Goal: Communication & Community: Answer question/provide support

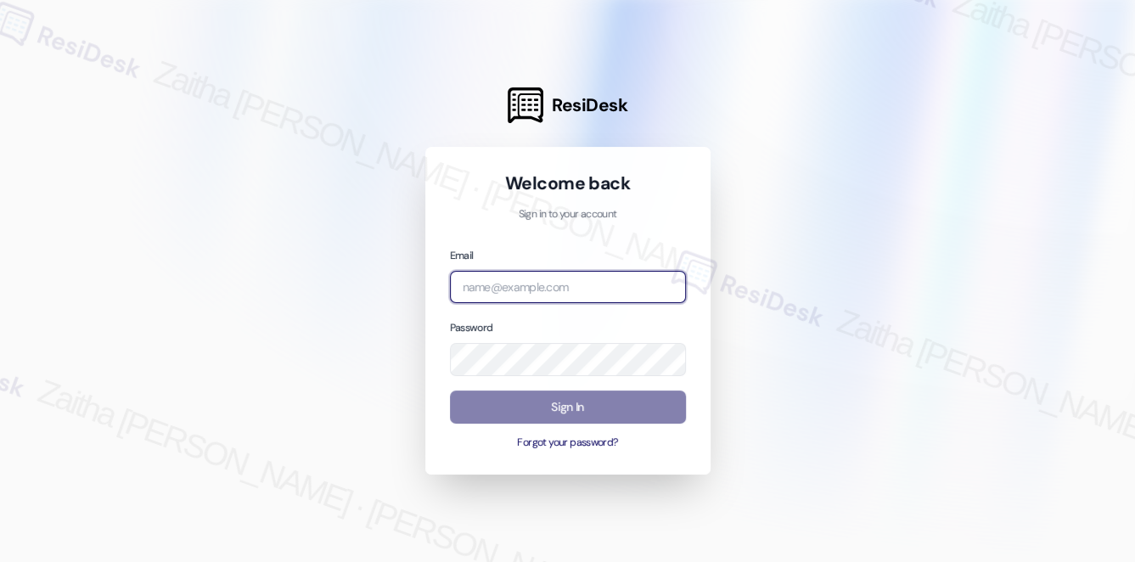
click at [624, 288] on input "email" at bounding box center [568, 287] width 236 height 33
type input "automated-surveys-meridian_management-zaitha.mae.[PERSON_NAME]@meridian_[DOMAIN…"
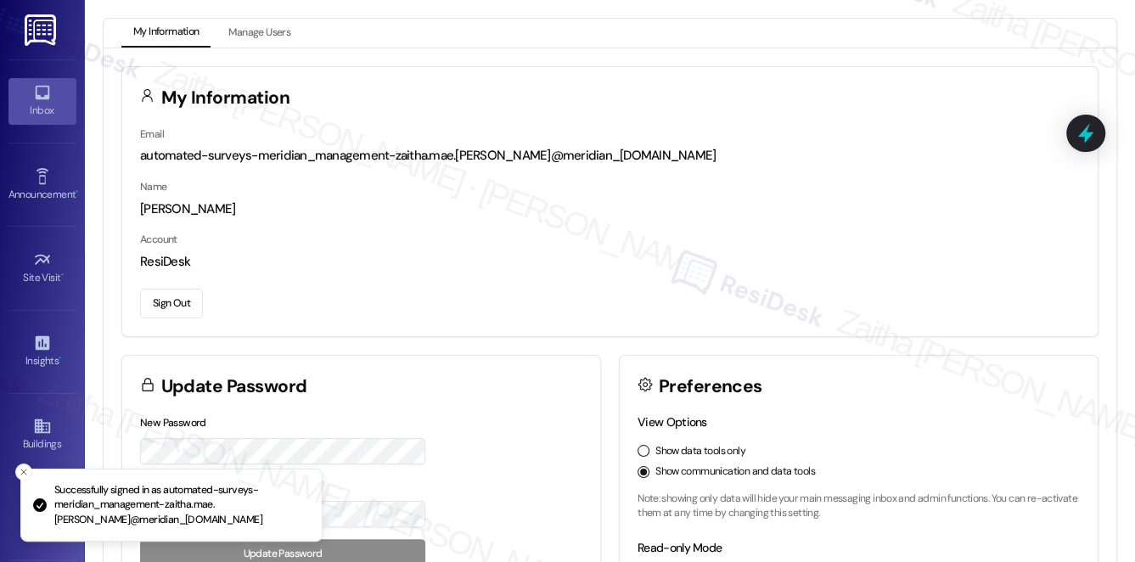
click at [41, 109] on div "Inbox" at bounding box center [42, 110] width 85 height 17
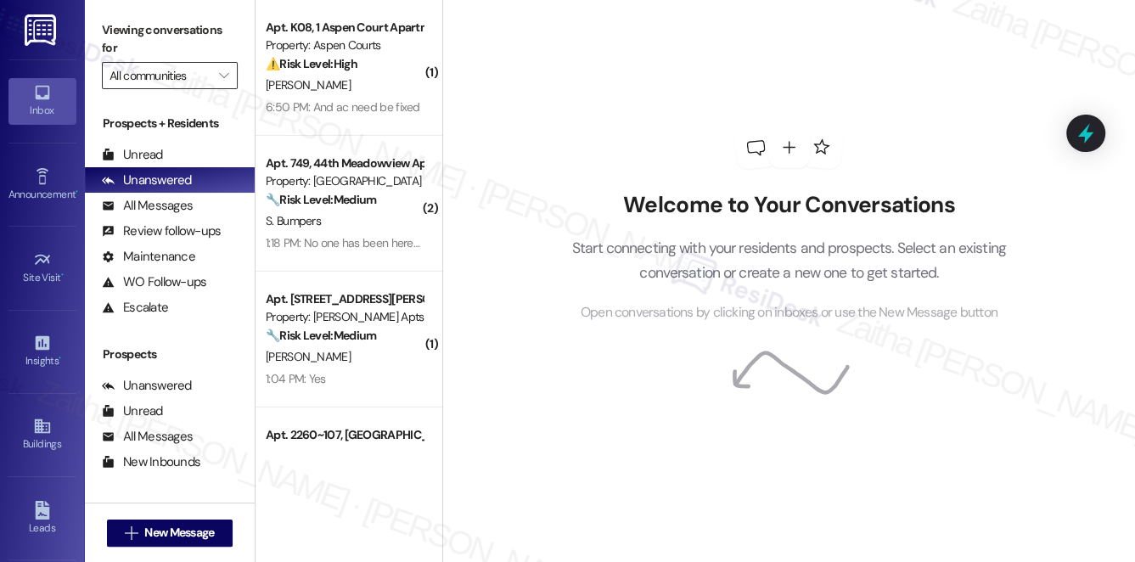
click at [184, 78] on input "All communities" at bounding box center [160, 75] width 101 height 27
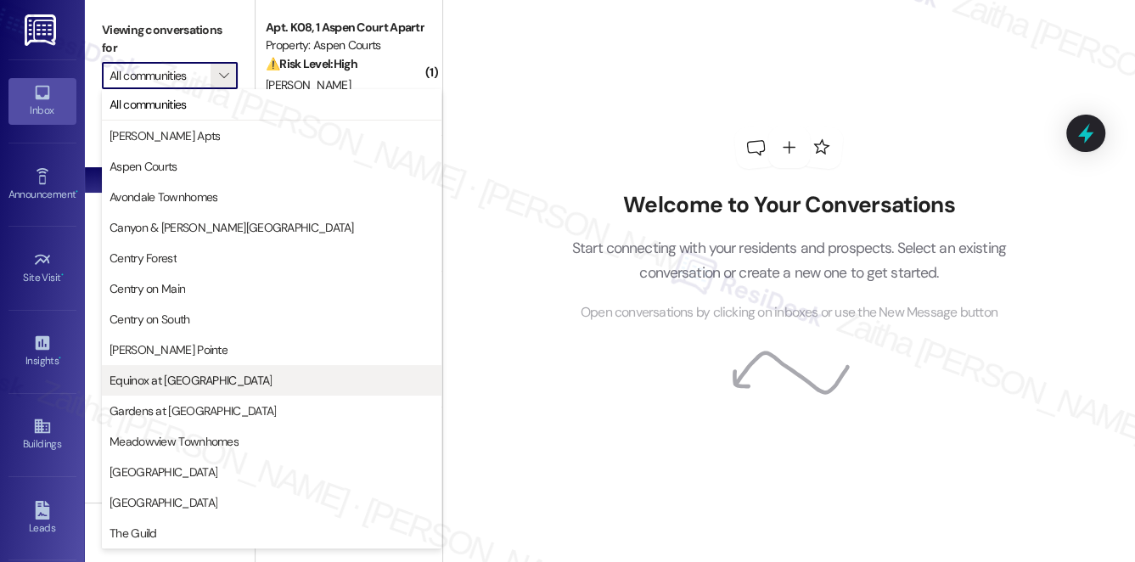
click at [166, 377] on span "Equinox at [GEOGRAPHIC_DATA]" at bounding box center [191, 380] width 162 height 17
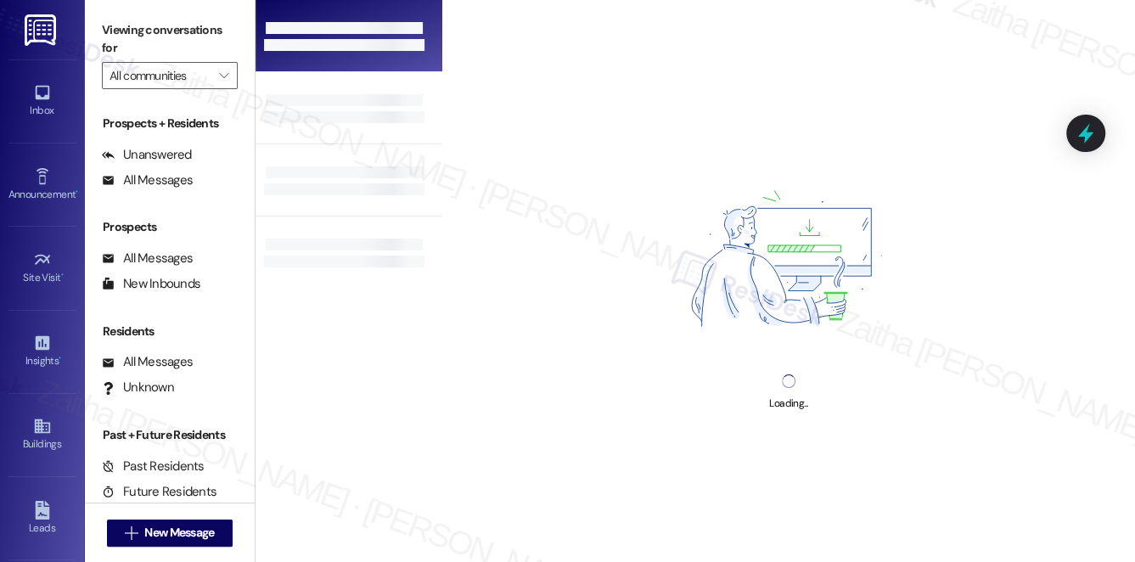
type input "Equinox at [GEOGRAPHIC_DATA]"
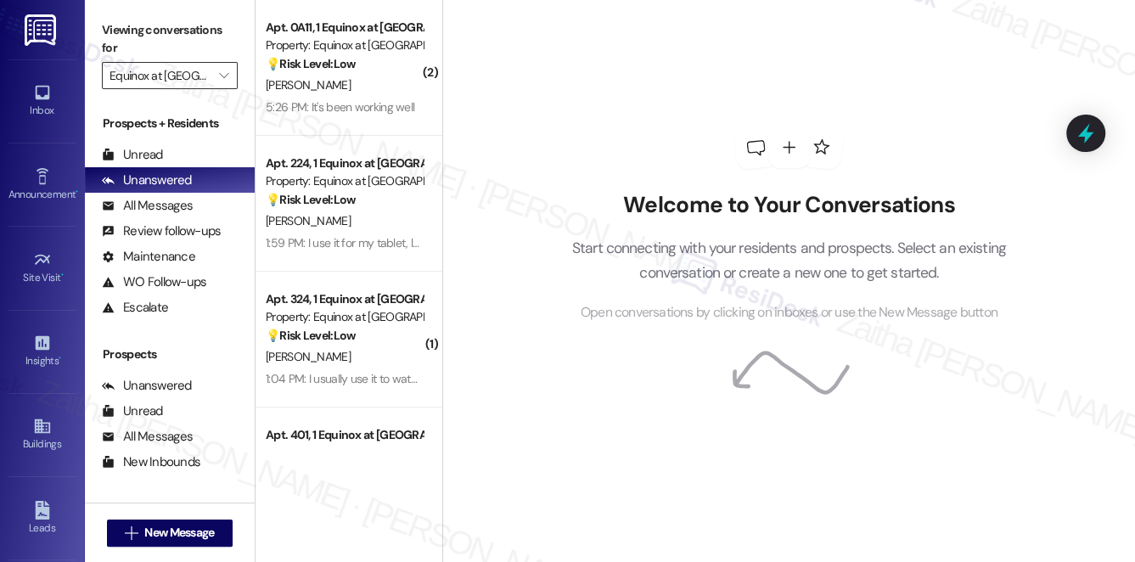
click at [199, 68] on input "Equinox at [GEOGRAPHIC_DATA]" at bounding box center [160, 75] width 101 height 27
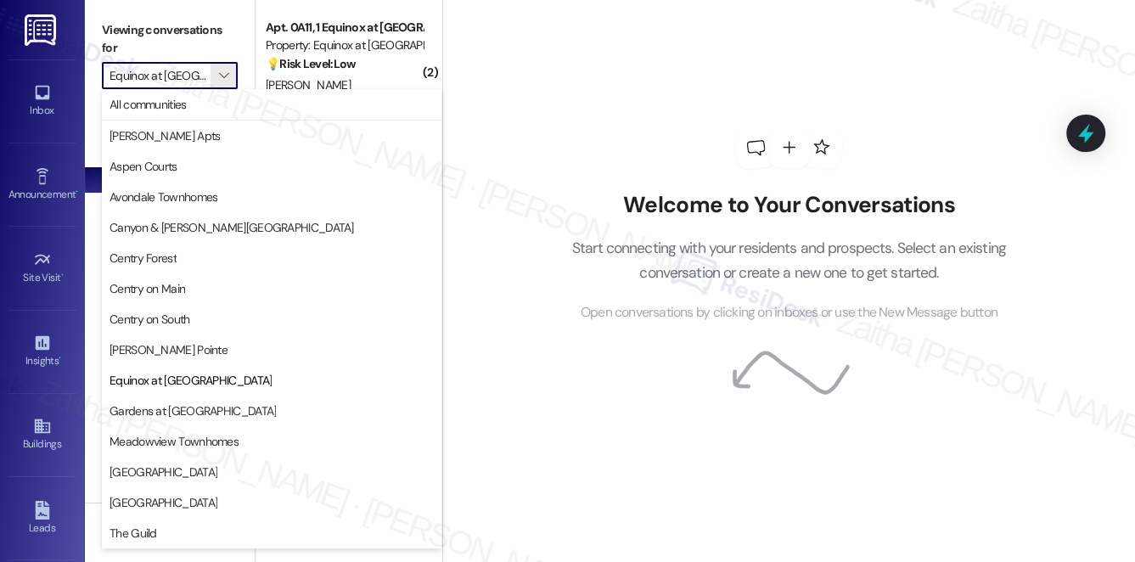
click at [579, 70] on div "Welcome to Your Conversations Start connecting with your residents and prospect…" at bounding box center [788, 225] width 509 height 450
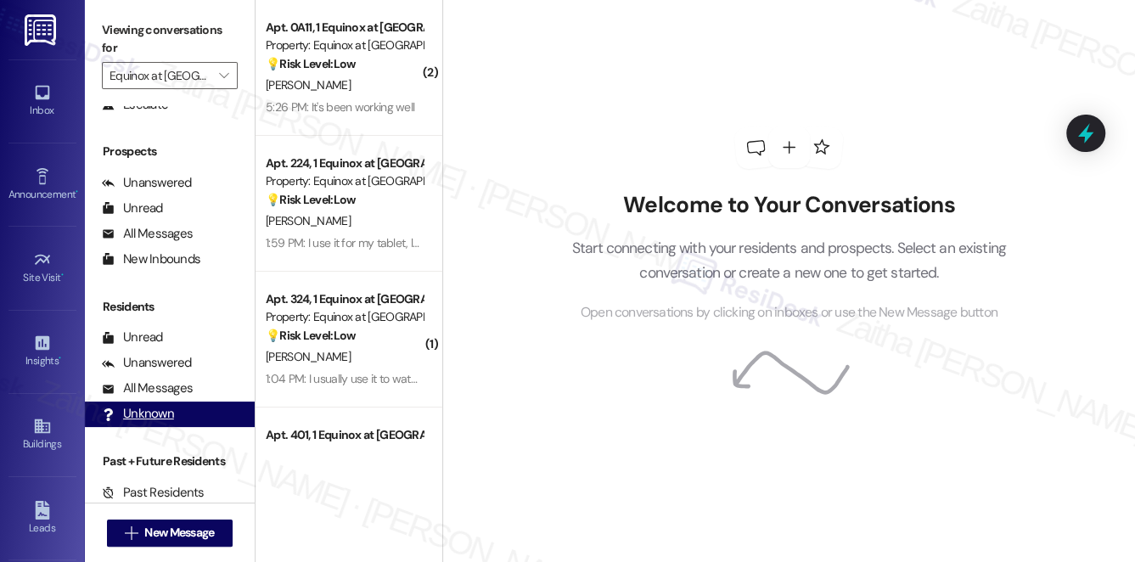
scroll to position [204, 0]
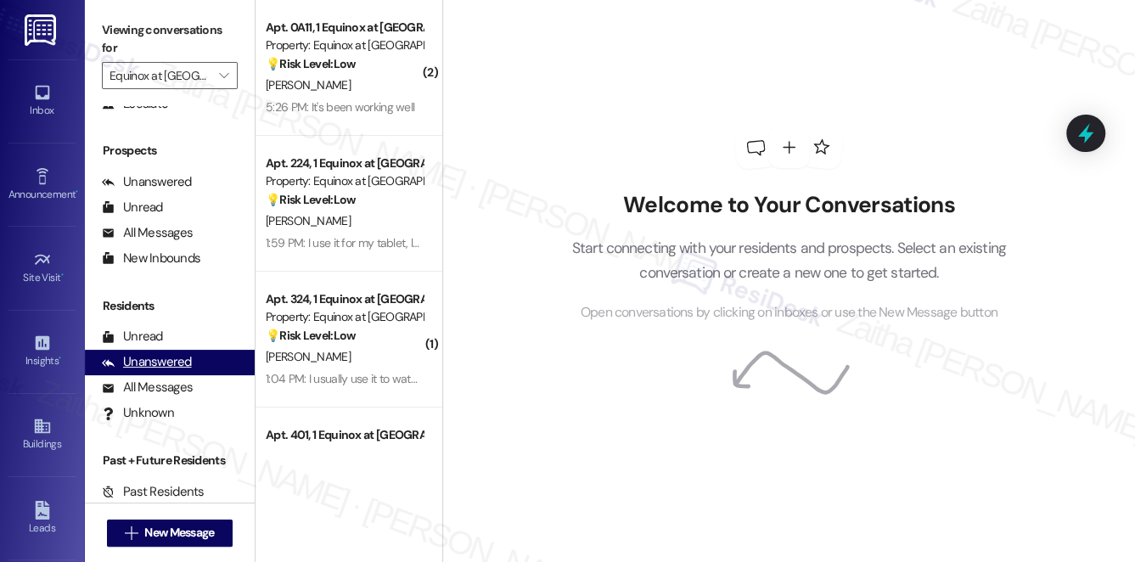
click at [156, 362] on div "Unanswered" at bounding box center [147, 362] width 90 height 18
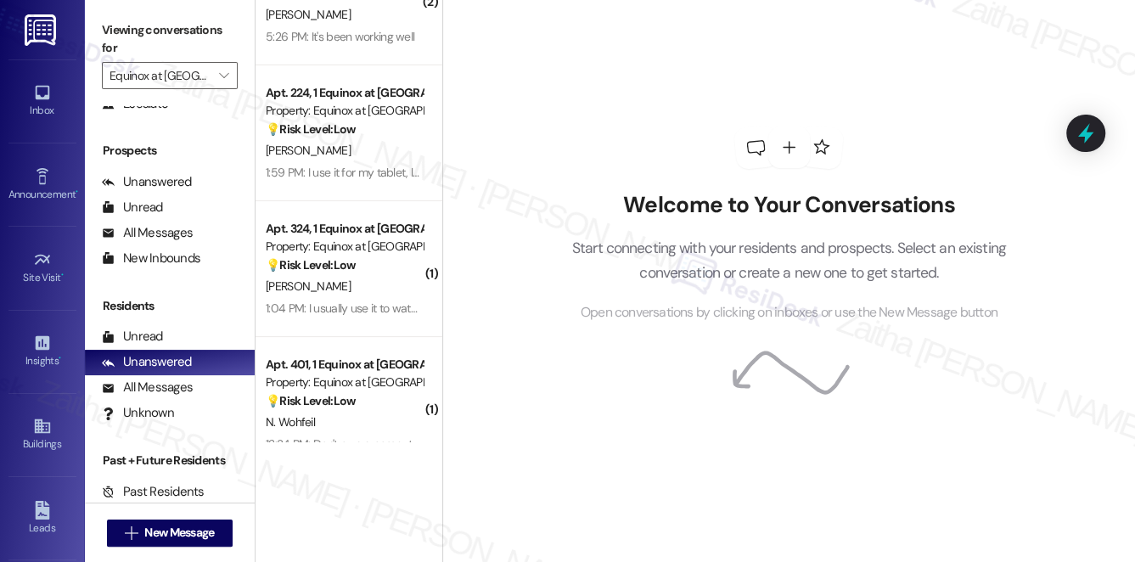
scroll to position [0, 0]
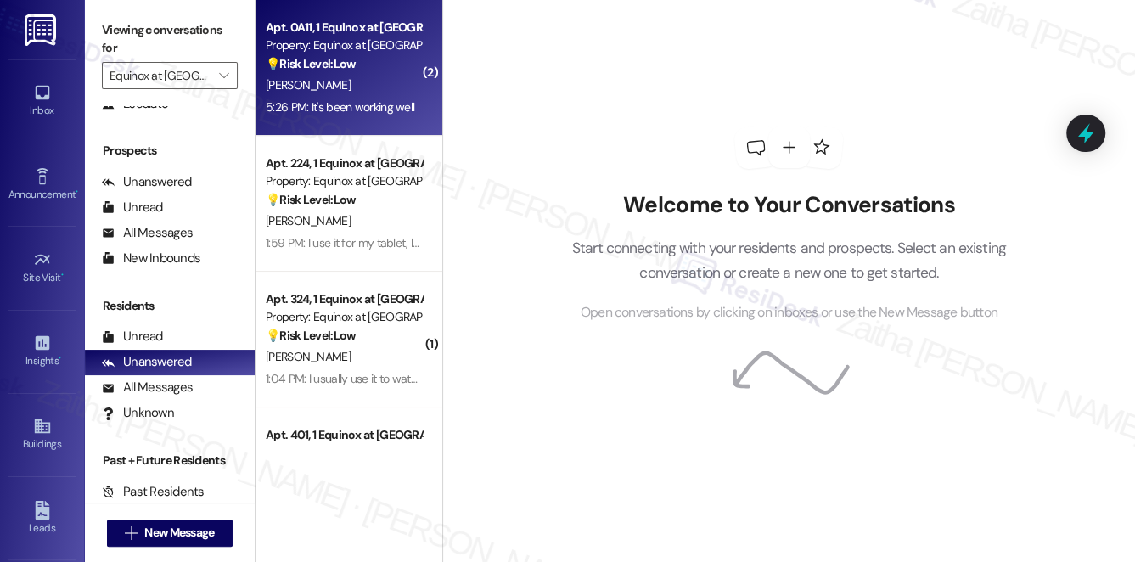
click at [341, 73] on div "💡 Risk Level: Low The resident is participating in a survey about internet usag…" at bounding box center [344, 64] width 157 height 18
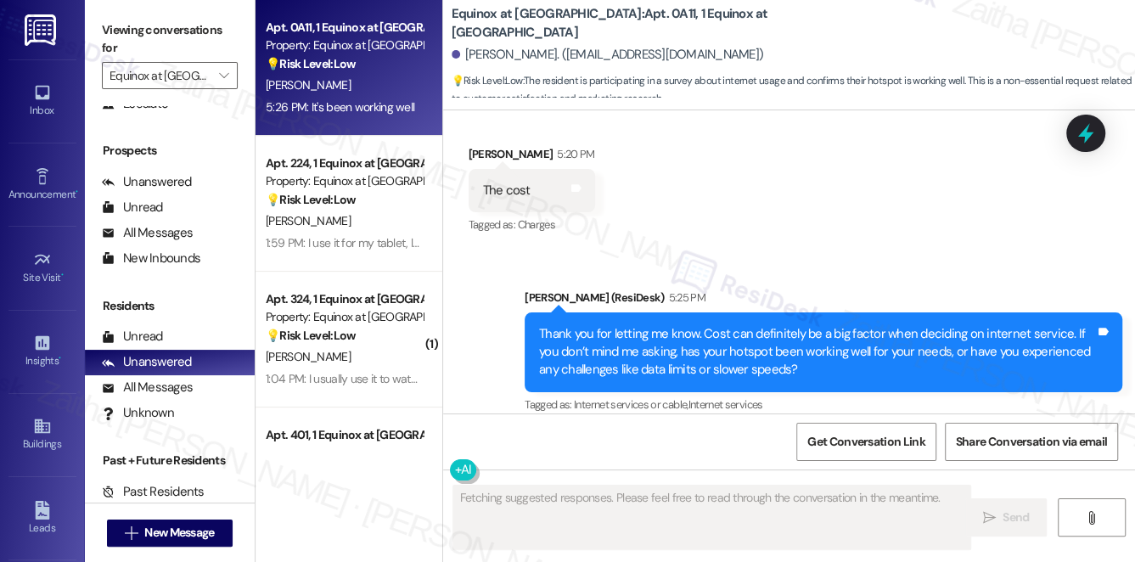
scroll to position [3939, 0]
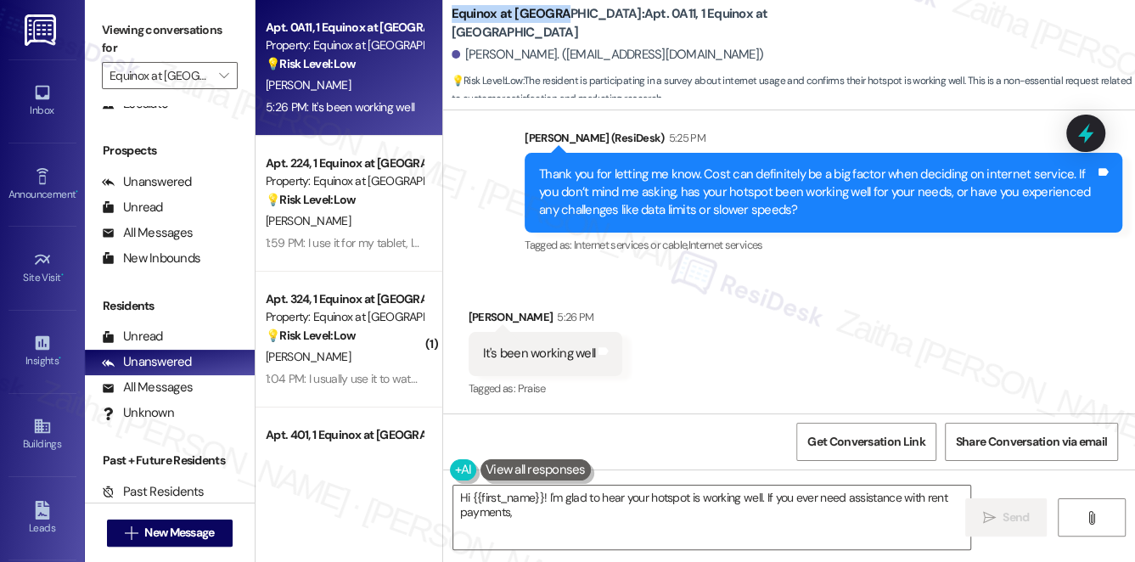
drag, startPoint x: 447, startPoint y: 23, endPoint x: 561, endPoint y: 25, distance: 113.8
click at [561, 25] on div "Equinox at [GEOGRAPHIC_DATA]: Apt. 0A11, 1 Equinox at [GEOGRAPHIC_DATA][PERSON_…" at bounding box center [789, 50] width 692 height 93
type textarea "Hi {{first_name}}! I'm glad to hear your hotspot is working well. If you ever n…"
copy b "Equinox at [GEOGRAPHIC_DATA]"
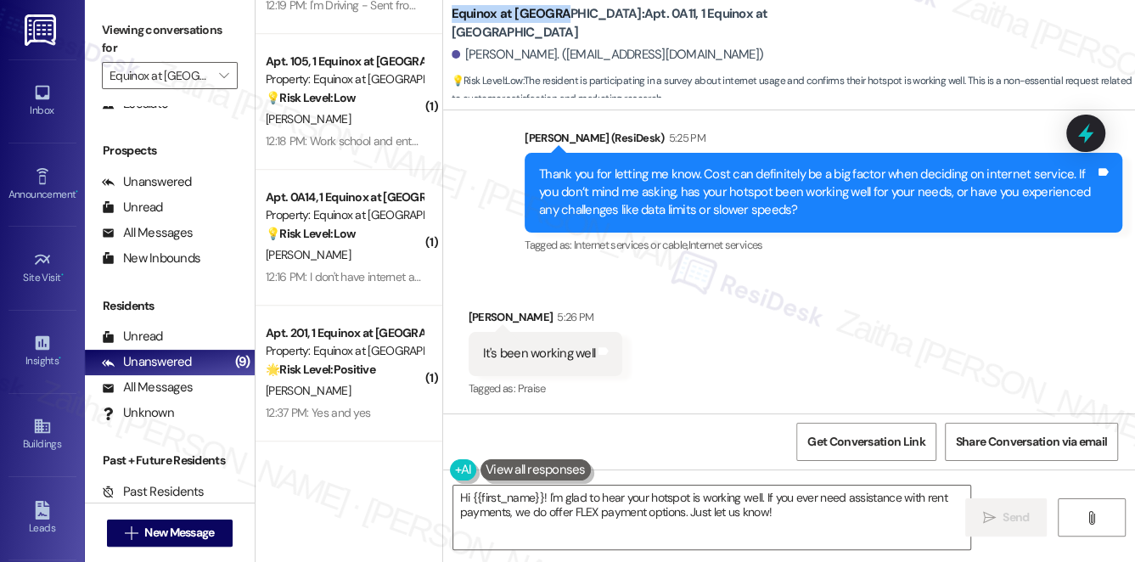
scroll to position [3940, 0]
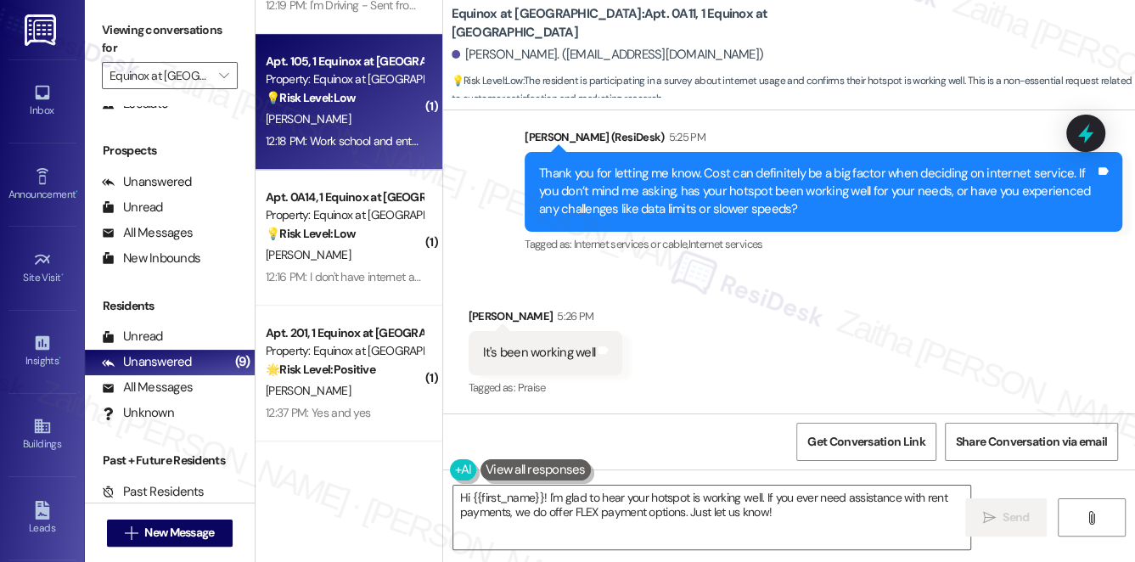
click at [343, 118] on div "[PERSON_NAME]" at bounding box center [344, 119] width 160 height 21
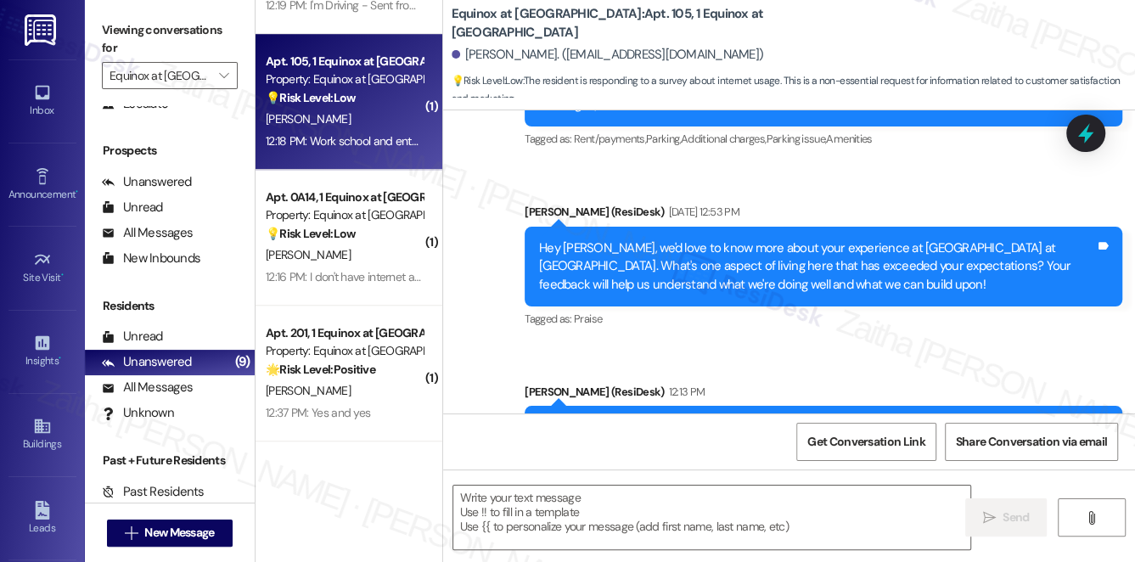
type textarea "Fetching suggested responses. Please feel free to read through the conversation…"
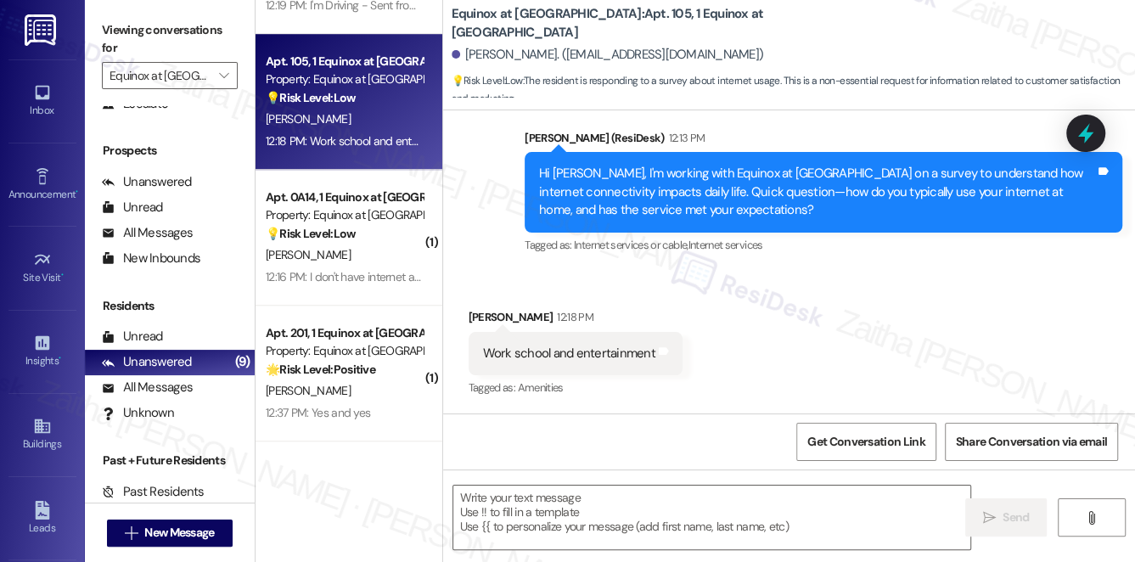
scroll to position [638, 0]
drag, startPoint x: 480, startPoint y: 351, endPoint x: 655, endPoint y: 356, distance: 174.9
click at [655, 356] on div "Work school and entertainment Tags and notes" at bounding box center [576, 353] width 214 height 43
copy div "Work school and entertainment Tags and notes"
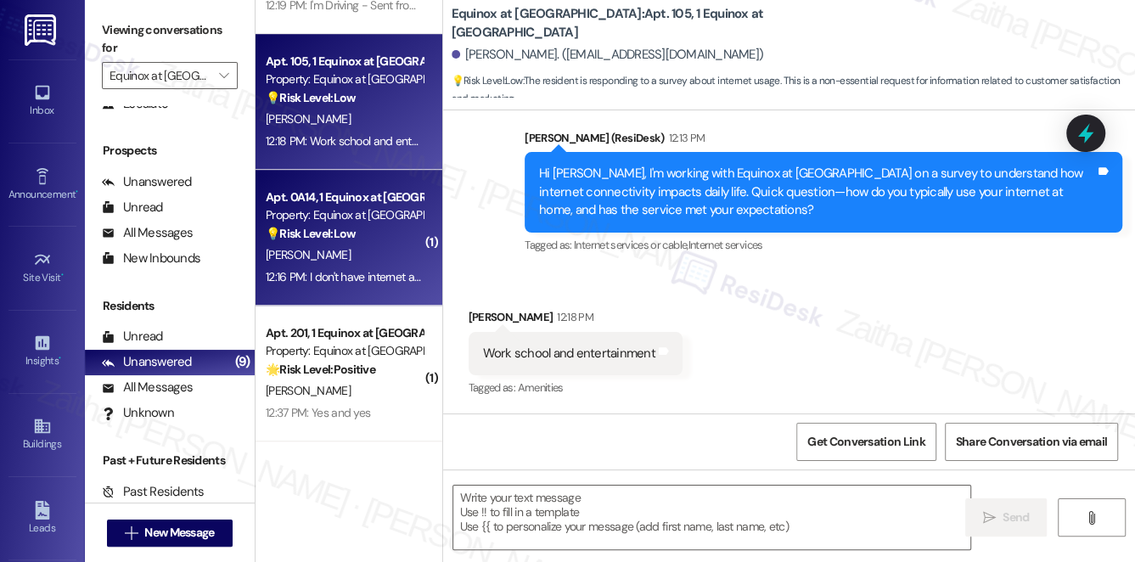
click at [368, 244] on div "[PERSON_NAME]" at bounding box center [344, 254] width 160 height 21
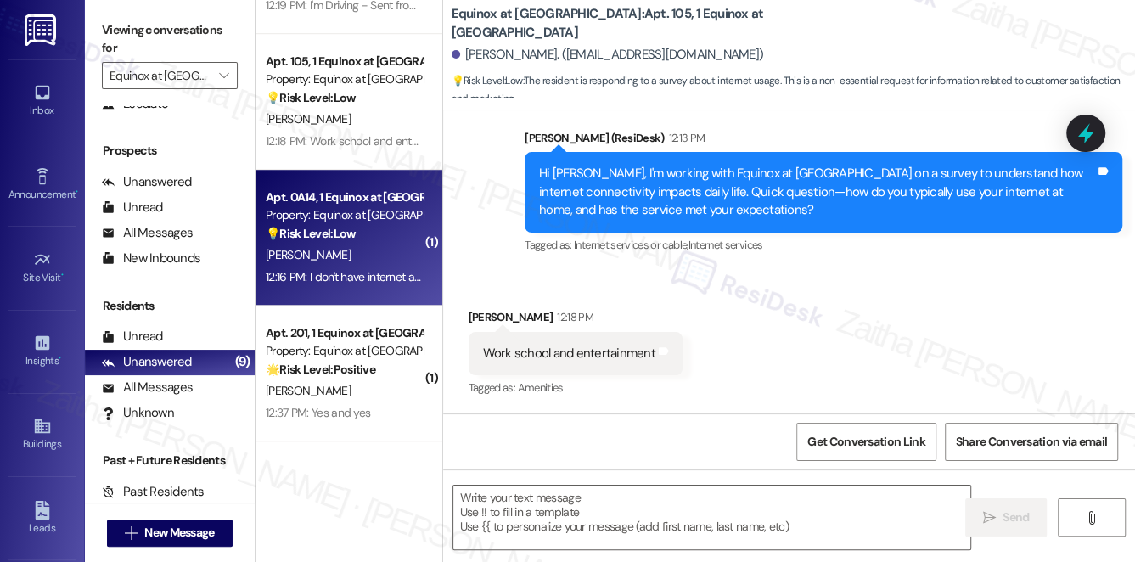
type textarea "Fetching suggested responses. Please feel free to read through the conversation…"
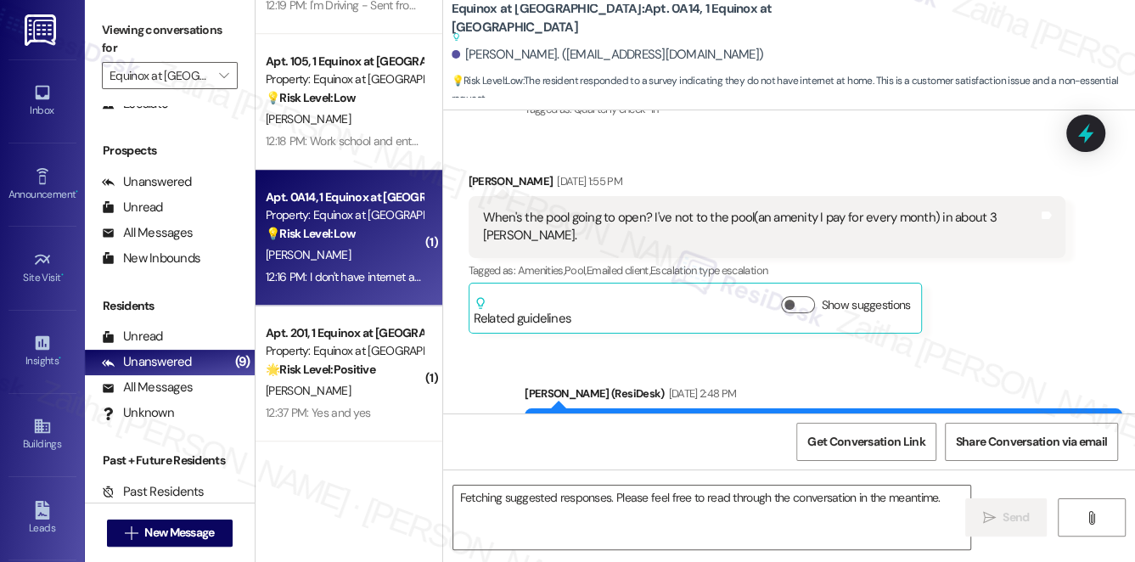
scroll to position [5453, 0]
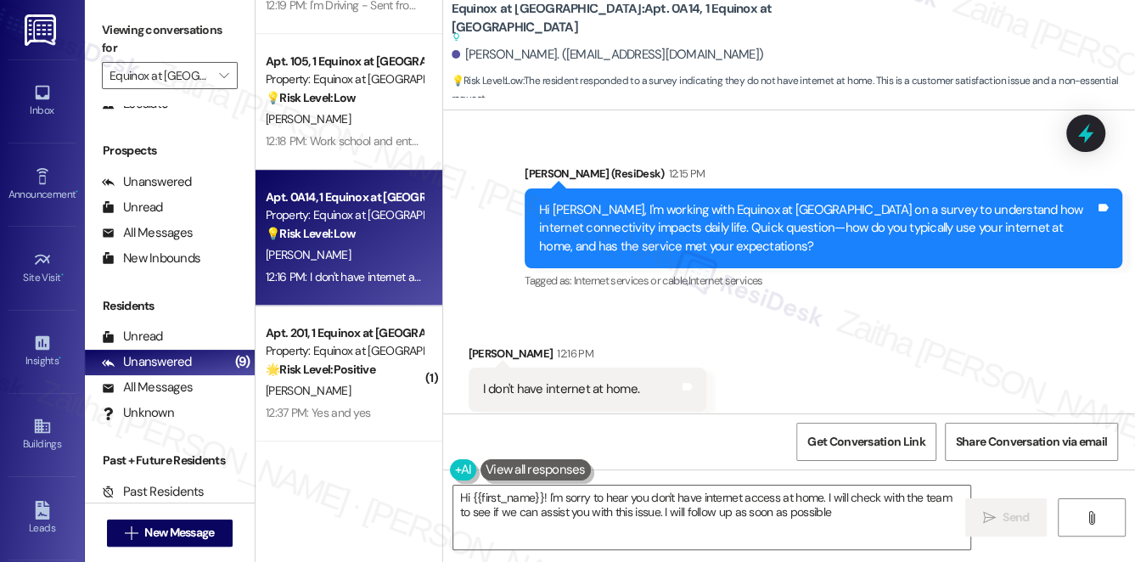
type textarea "Hi {{first_name}}! I'm sorry to hear you don't have internet access at home. I …"
drag, startPoint x: 473, startPoint y: 350, endPoint x: 665, endPoint y: 360, distance: 192.1
click at [665, 368] on div "I don't have internet at home. Tags and notes" at bounding box center [588, 389] width 238 height 43
copy div "I don't have internet at home. Tags and notes"
click at [760, 328] on div "Received via SMS [PERSON_NAME] 12:16 PM I don't have internet at home. Tags and…" at bounding box center [789, 377] width 692 height 143
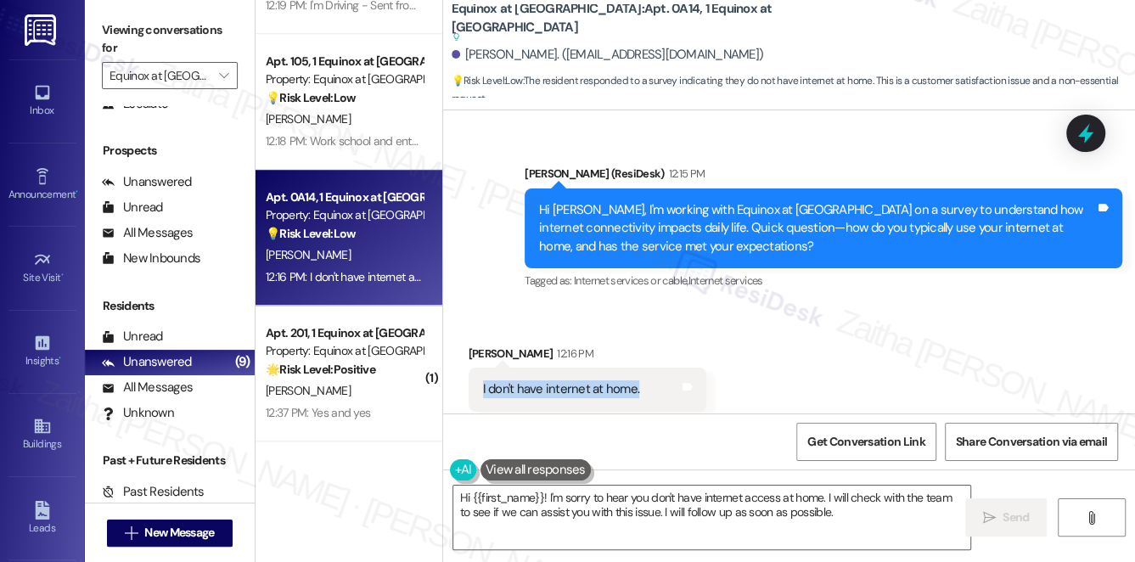
drag, startPoint x: 477, startPoint y: 351, endPoint x: 651, endPoint y: 351, distance: 174.0
click at [651, 368] on div "I don't have internet at home. Tags and notes" at bounding box center [588, 389] width 238 height 43
copy div "I don't have internet at home."
click at [456, 497] on textarea "Hi {{first_name}}! I'm sorry to hear you don't have internet access at home. I …" at bounding box center [712, 518] width 518 height 64
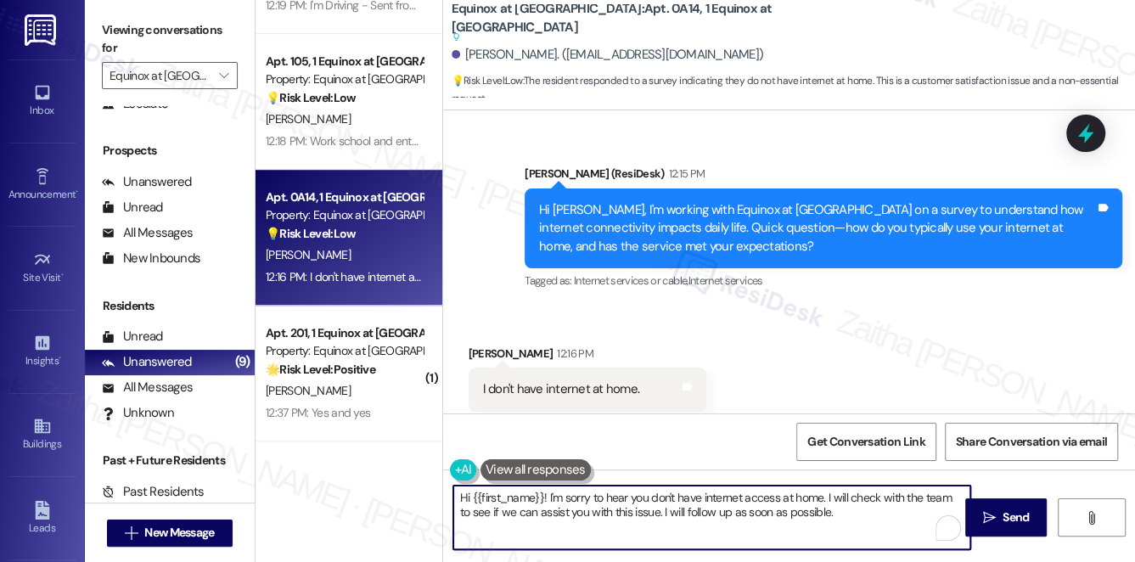
drag, startPoint x: 570, startPoint y: 499, endPoint x: 914, endPoint y: 509, distance: 344.8
click at [914, 509] on textarea "Hi {{first_name}}! I'm sorry to hear you don't have internet access at home. I …" at bounding box center [712, 518] width 518 height 64
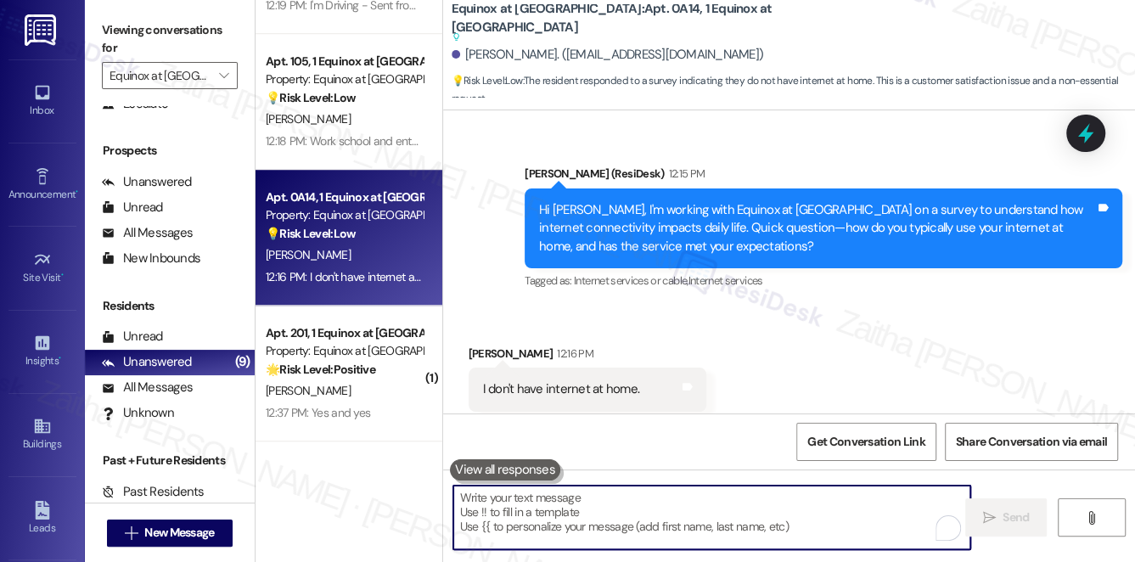
paste textarea "Thank you for letting us know, {{first_name}}. I understand you don’t have inte…"
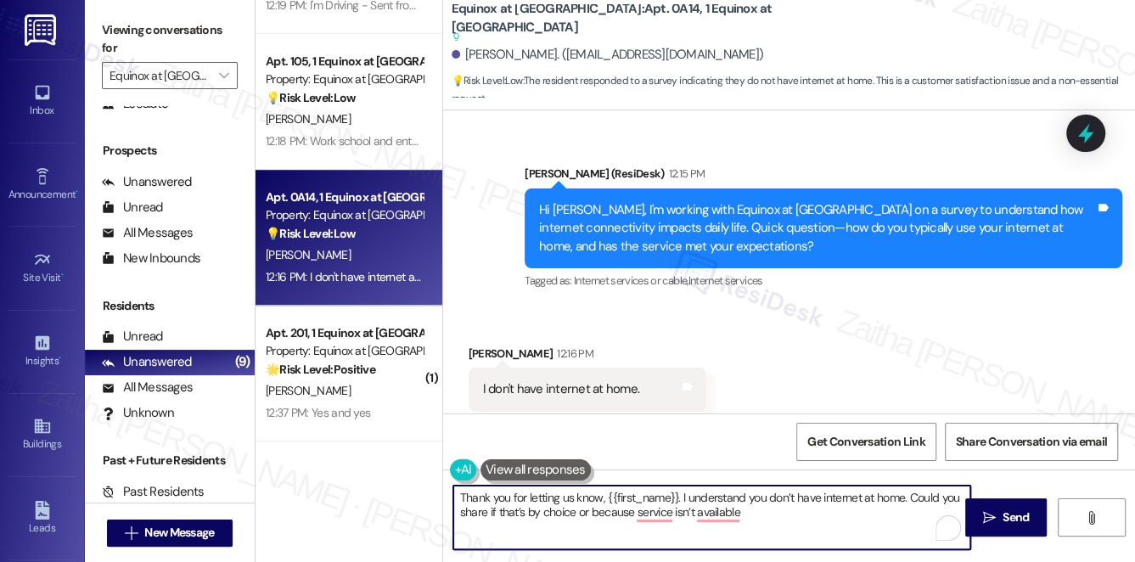
click at [574, 496] on textarea "Thank you for letting us know, {{first_name}}. I understand you don’t have inte…" at bounding box center [712, 518] width 518 height 64
type textarea "Thank you for letting me know, {{first_name}}. I understand you don’t have inte…"
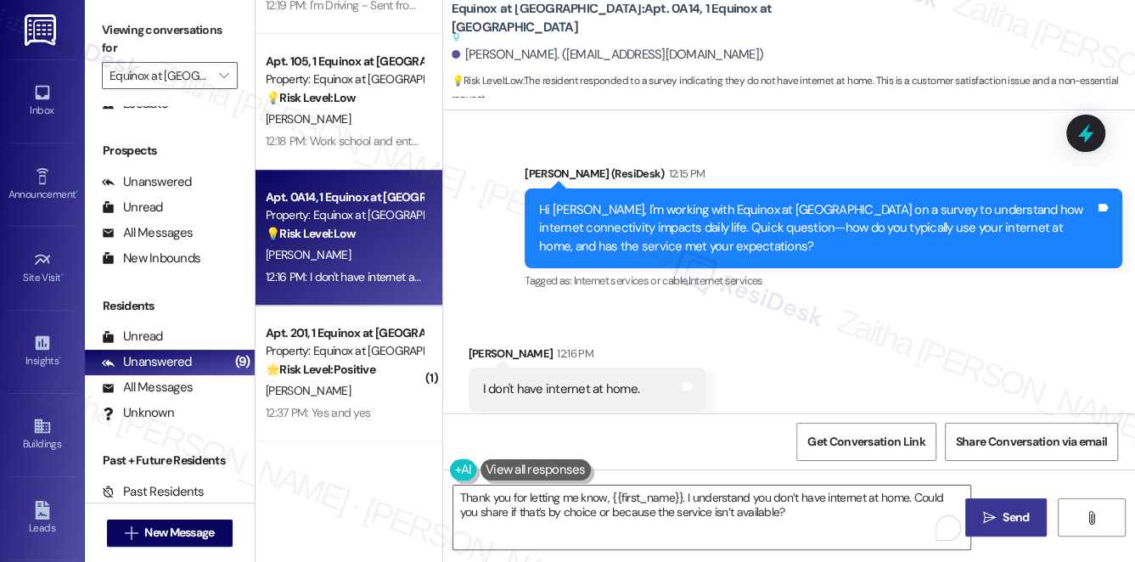
click at [1014, 519] on span "Send" at bounding box center [1016, 517] width 26 height 18
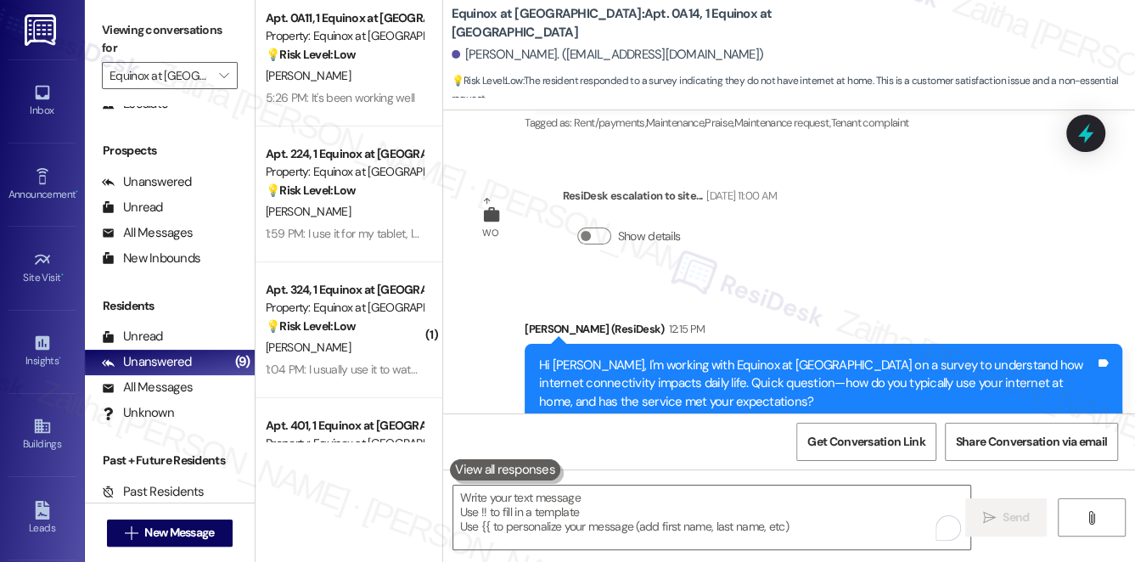
scroll to position [0, 0]
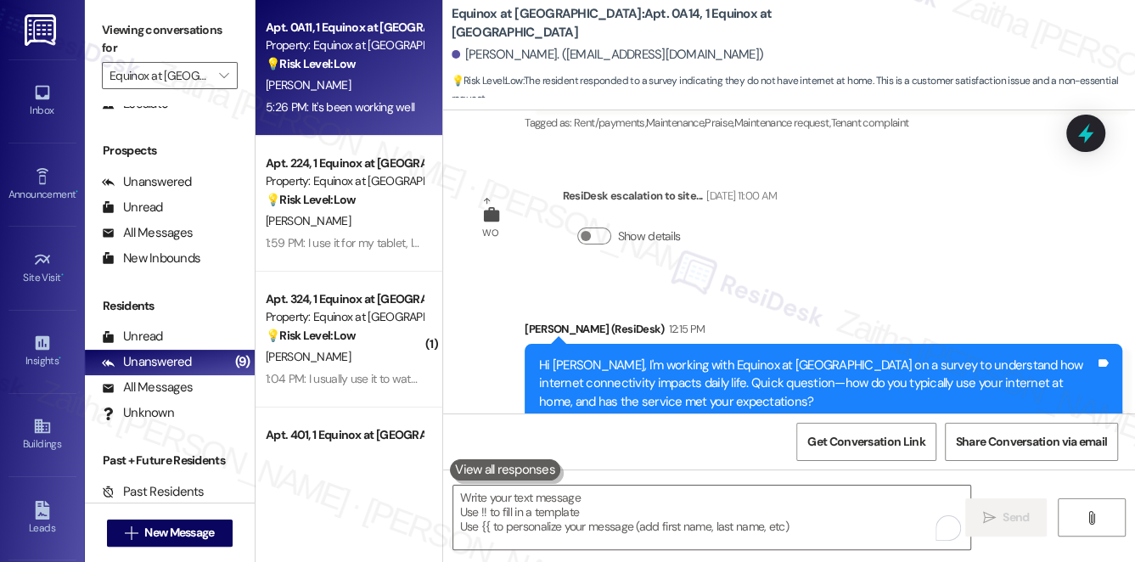
click at [380, 75] on div "[PERSON_NAME]" at bounding box center [344, 85] width 160 height 21
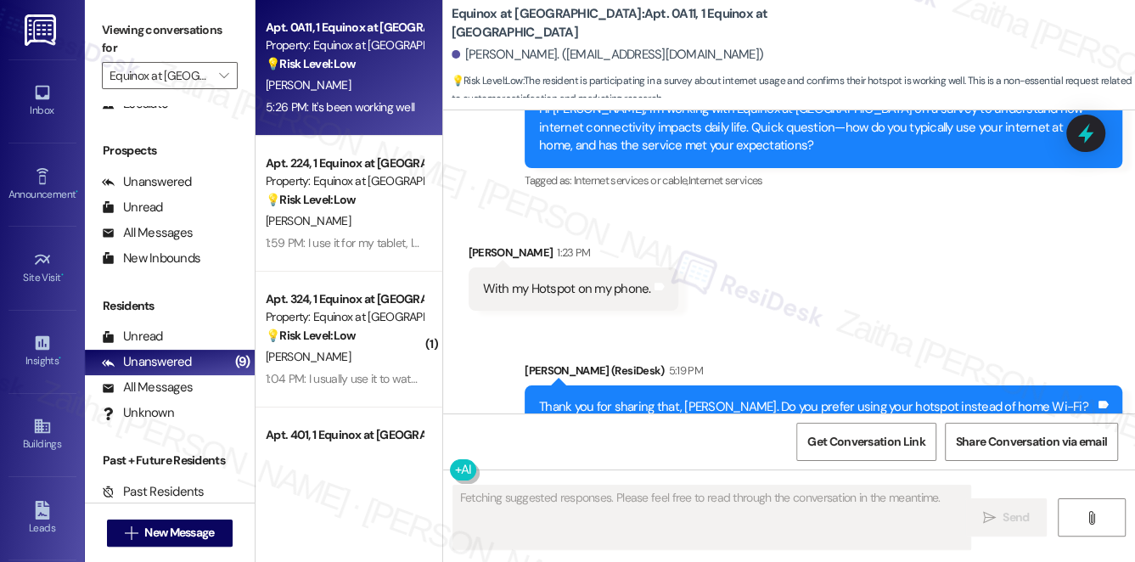
scroll to position [3939, 0]
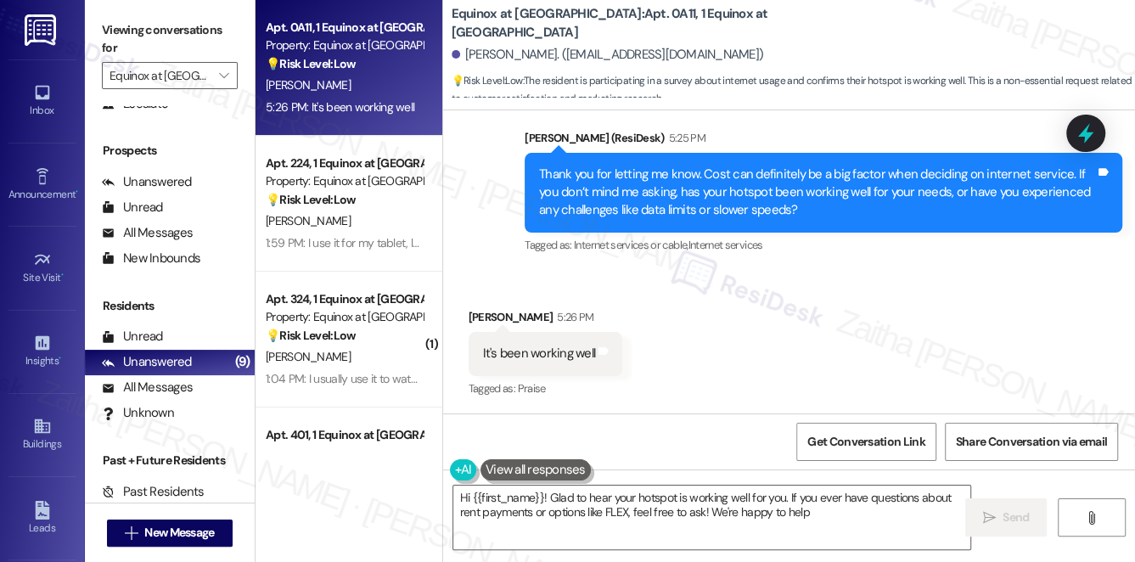
type textarea "Hi {{first_name}}! Glad to hear your hotspot is working well for you. If you ev…"
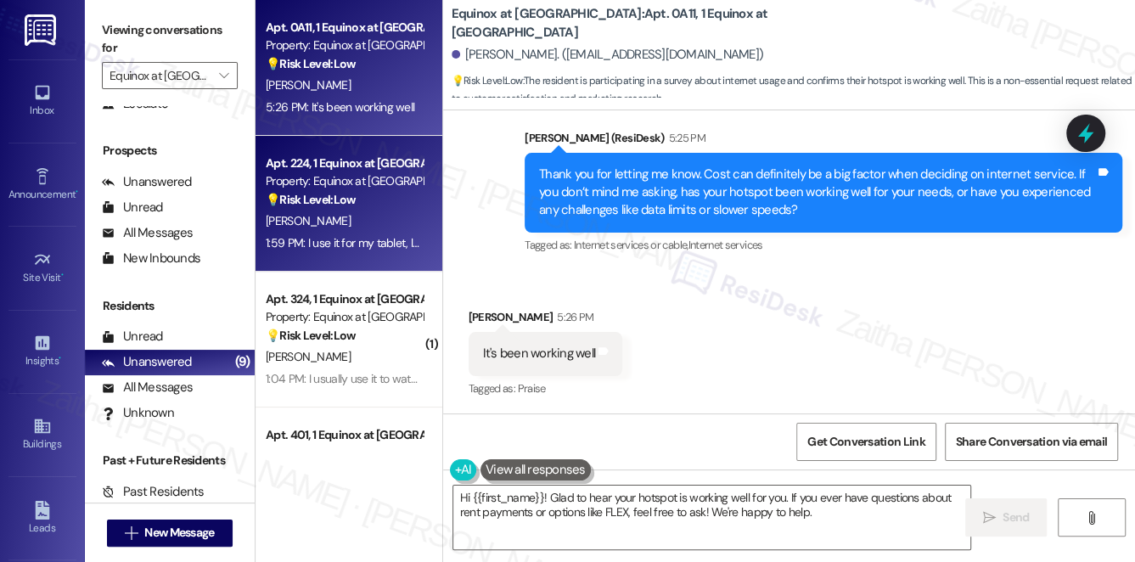
click at [370, 200] on div "💡 Risk Level: Low The resident is responding to a survey about internet usage. …" at bounding box center [344, 200] width 157 height 18
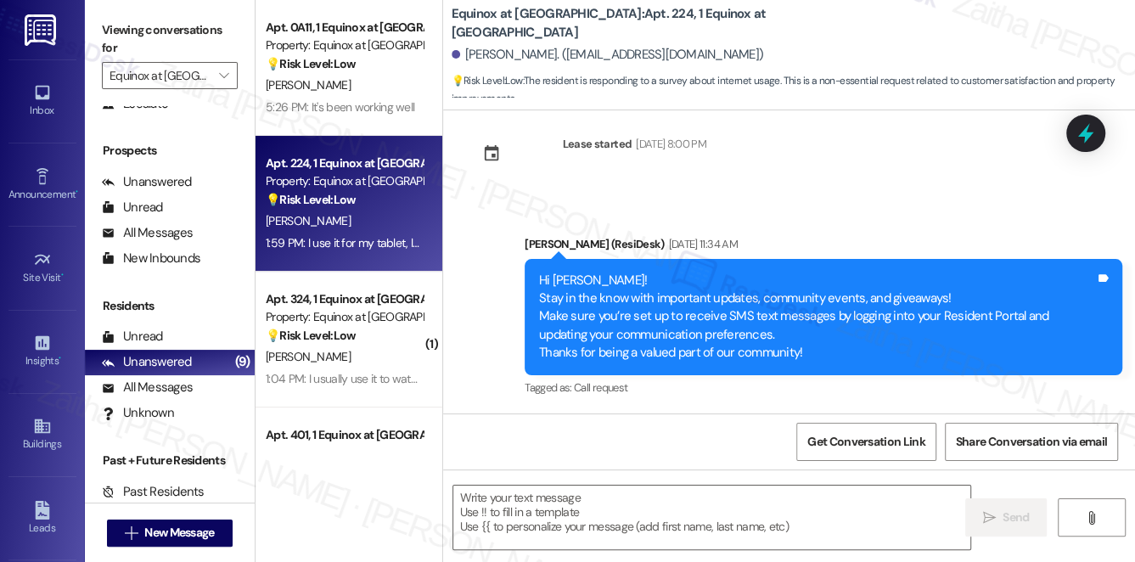
type textarea "Fetching suggested responses. Please feel free to read through the conversation…"
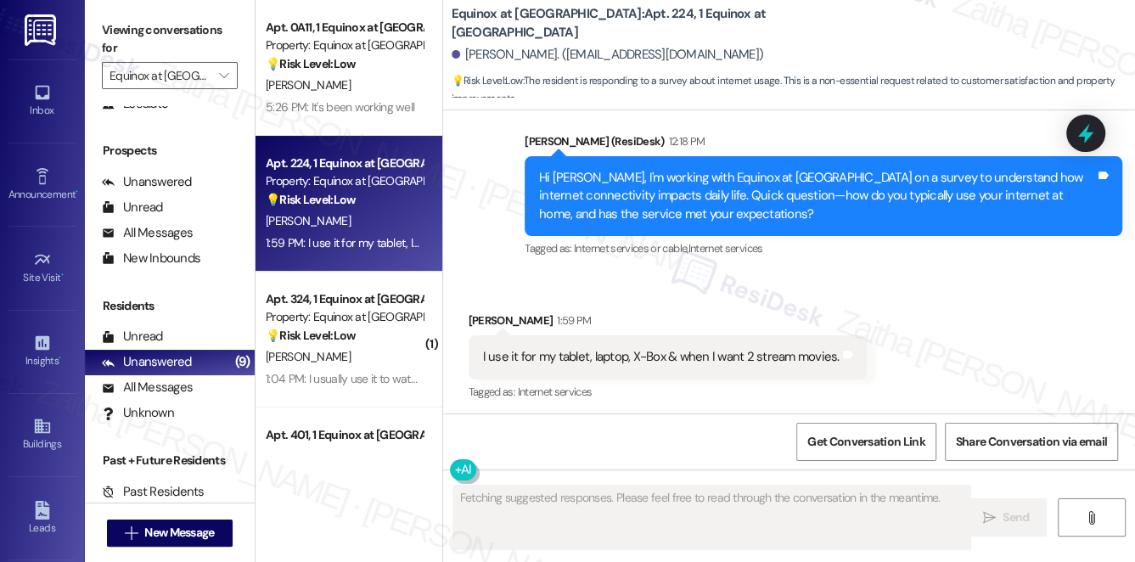
scroll to position [3799, 0]
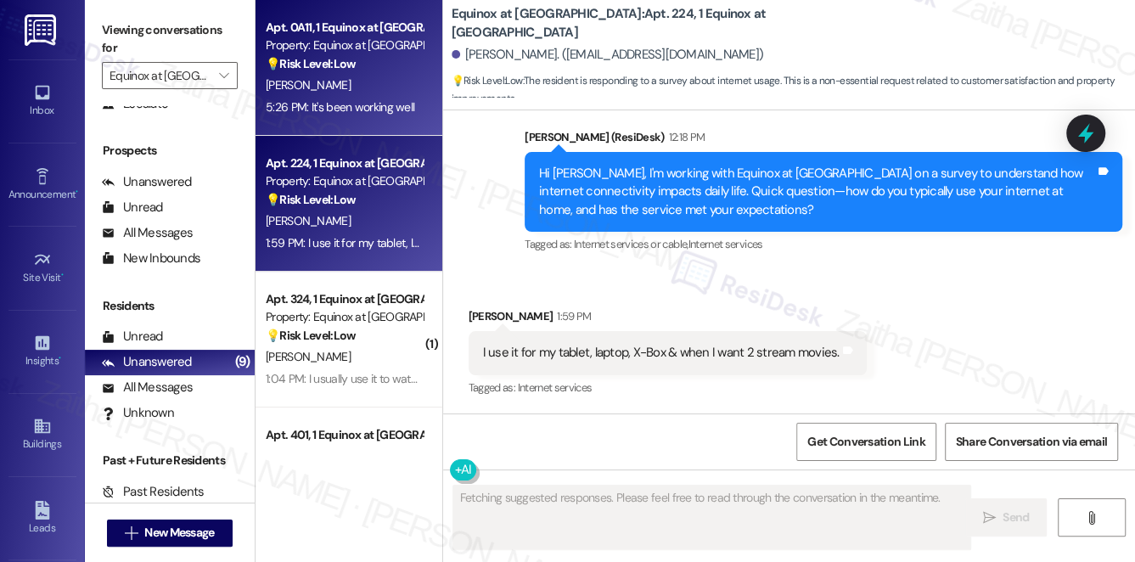
click at [386, 85] on div "[PERSON_NAME]" at bounding box center [344, 85] width 160 height 21
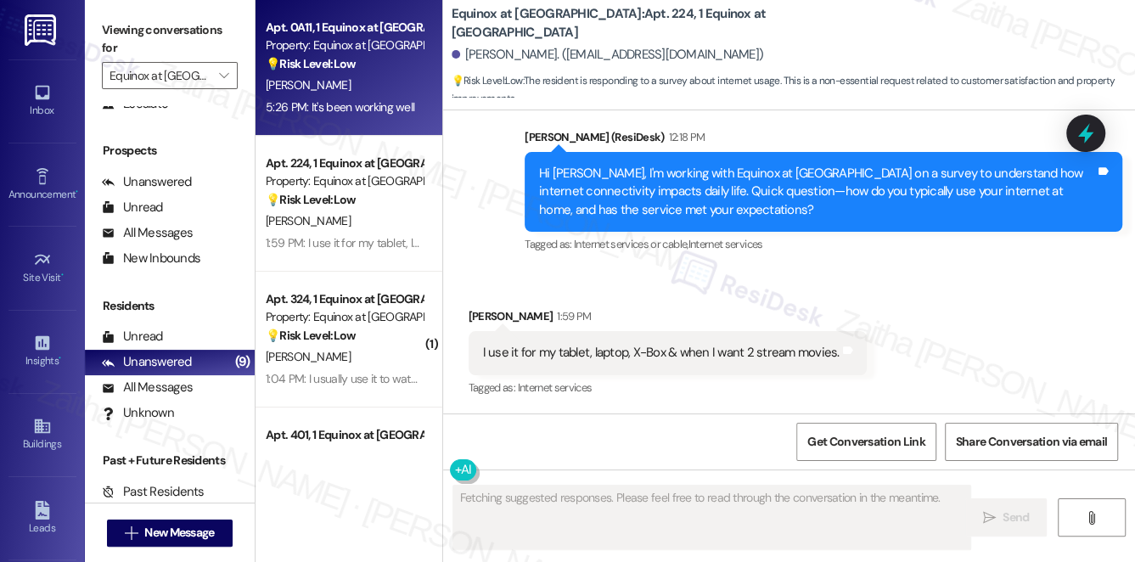
scroll to position [3940, 0]
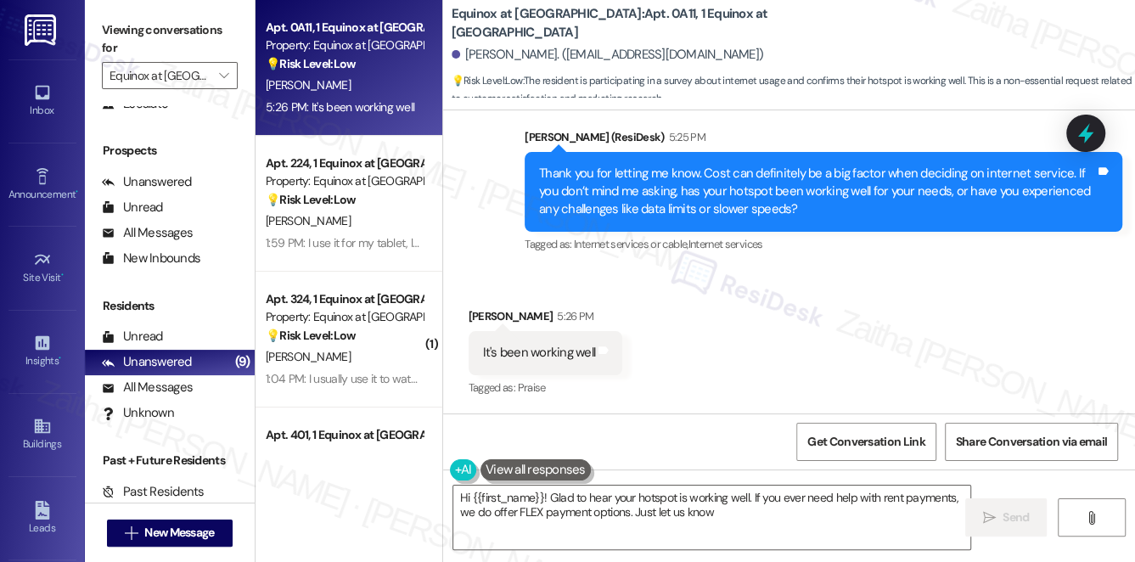
type textarea "Hi {{first_name}}! Glad to hear your hotspot is working well. If you ever need …"
